Goal: Information Seeking & Learning: Learn about a topic

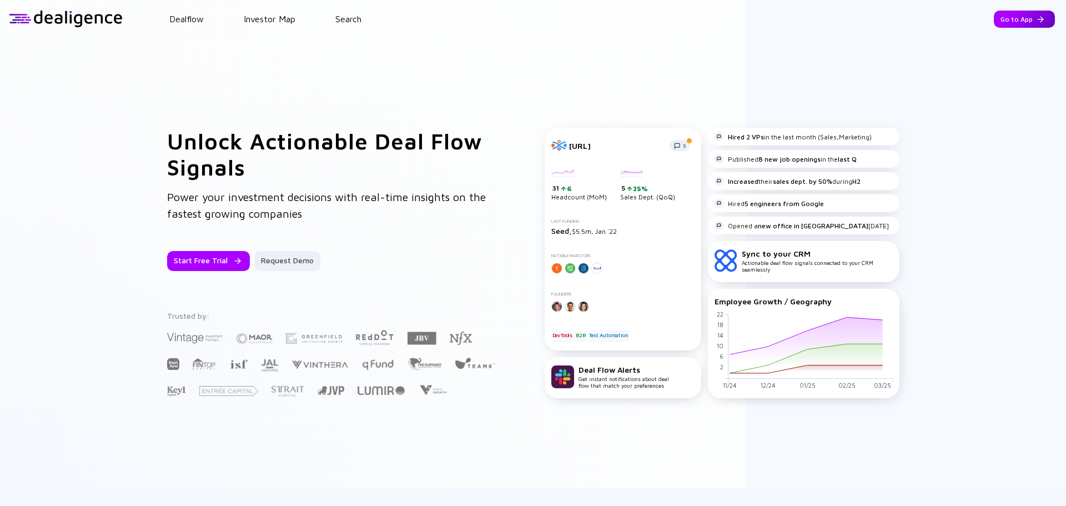
click at [1006, 16] on div "Go to App" at bounding box center [1023, 19] width 61 height 17
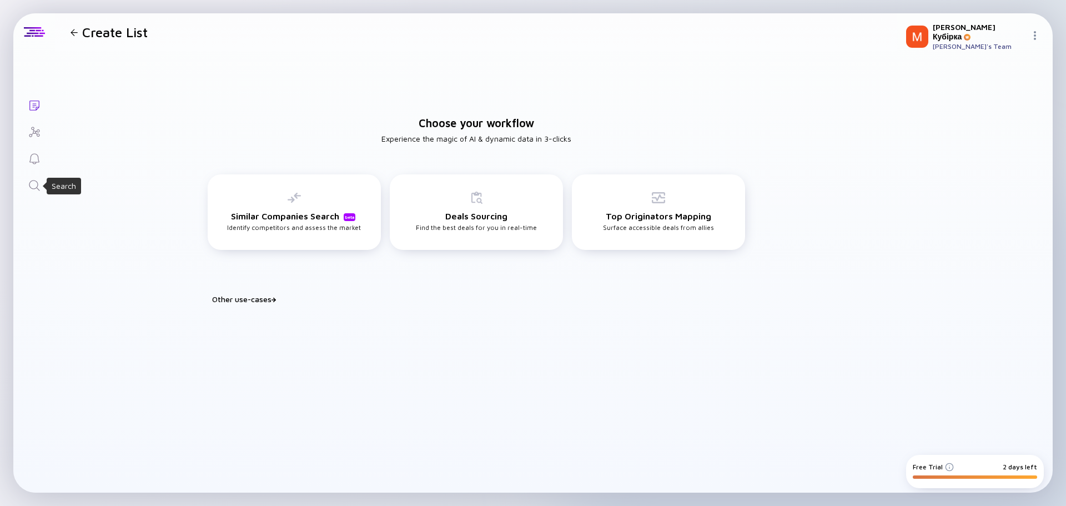
click at [37, 190] on icon "Search" at bounding box center [34, 185] width 13 height 13
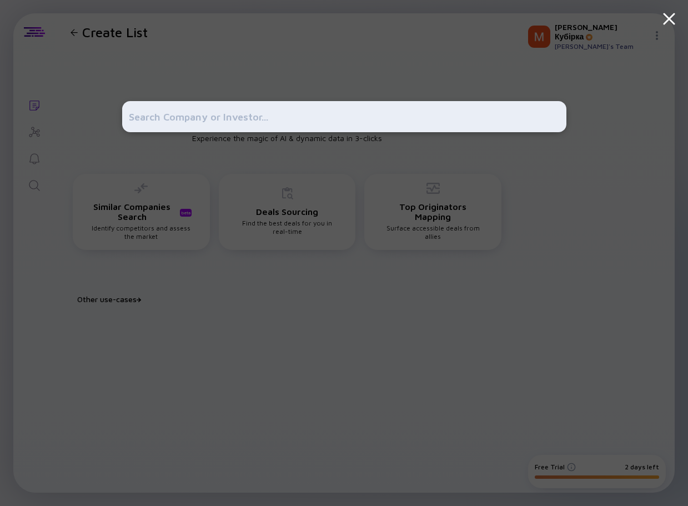
click at [170, 113] on input "text" at bounding box center [344, 117] width 431 height 20
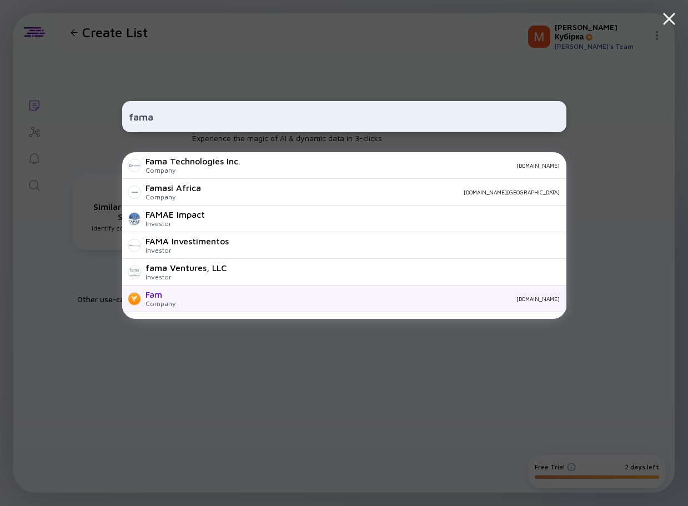
type input "fama"
click at [157, 299] on div "Company" at bounding box center [160, 303] width 30 height 8
